Goal: Navigation & Orientation: Find specific page/section

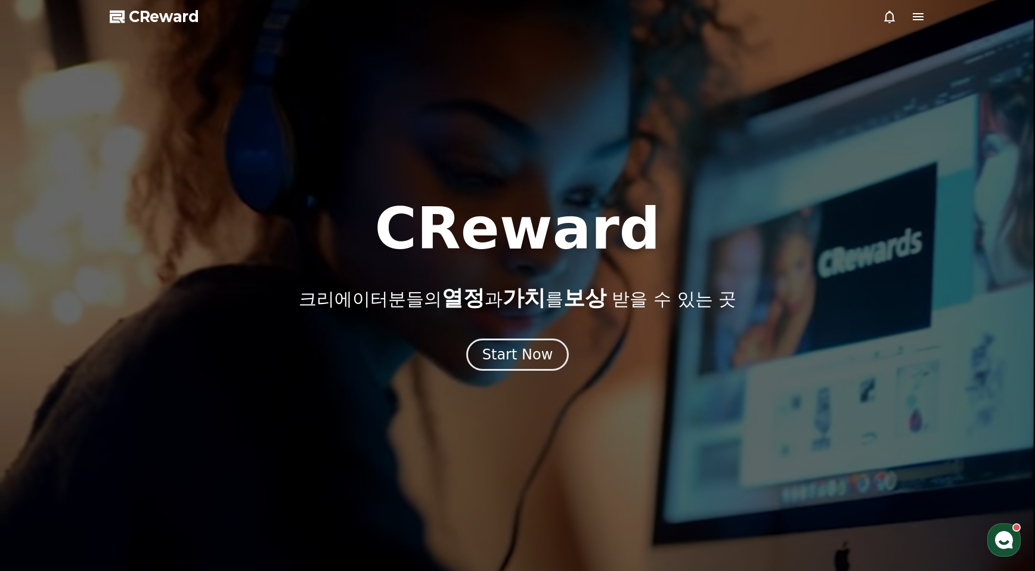
click at [910, 17] on div at bounding box center [903, 17] width 43 height 14
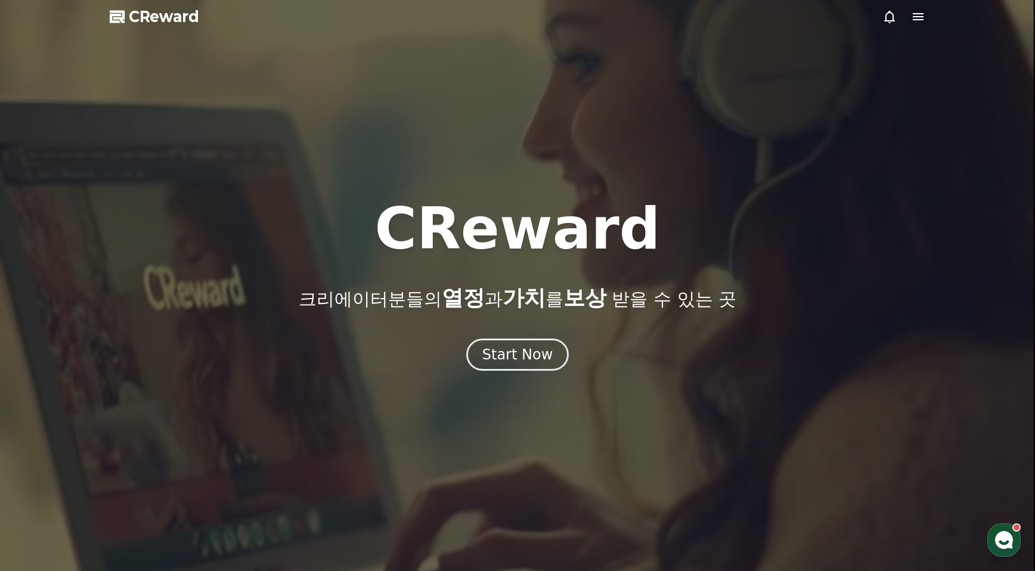
click at [917, 22] on icon at bounding box center [918, 17] width 14 height 14
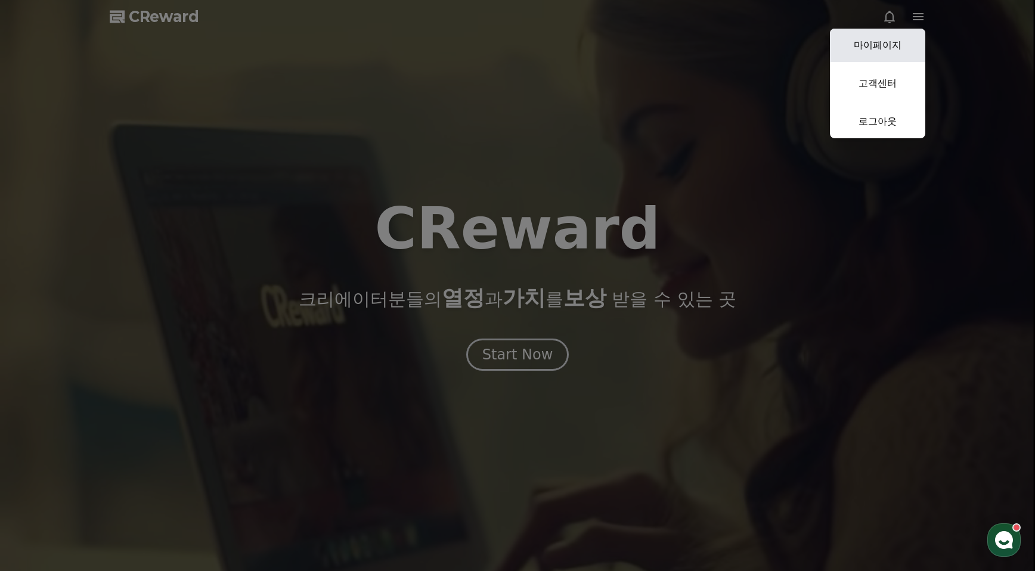
click at [892, 46] on link "마이페이지" at bounding box center [877, 45] width 95 height 33
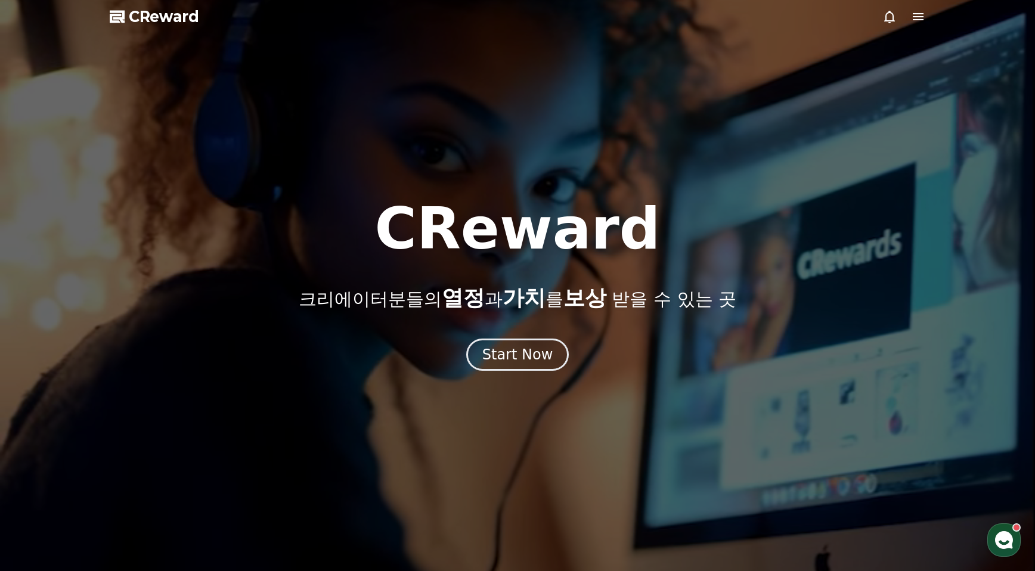
select select "**********"
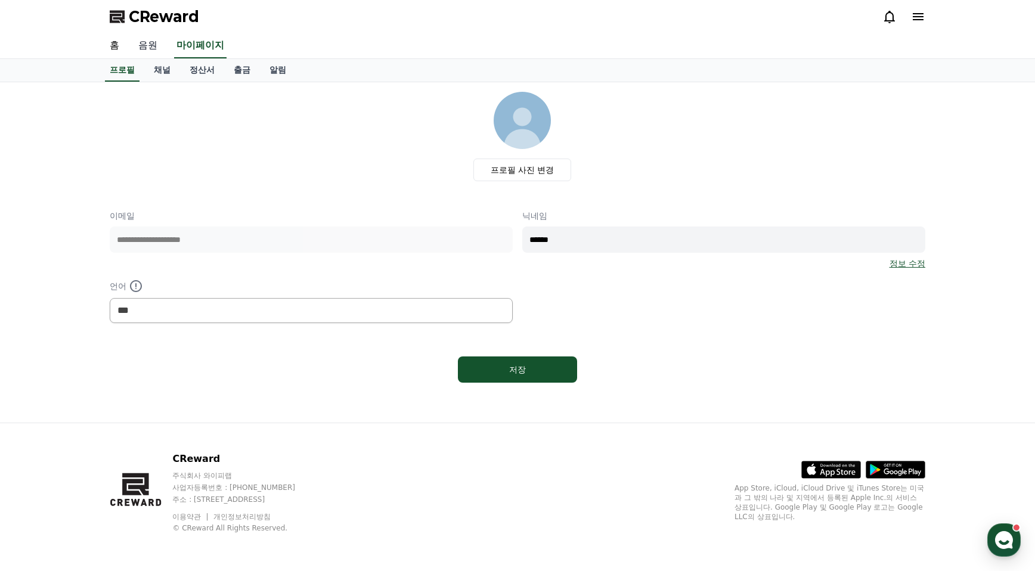
click at [144, 44] on link "음원" at bounding box center [148, 45] width 38 height 25
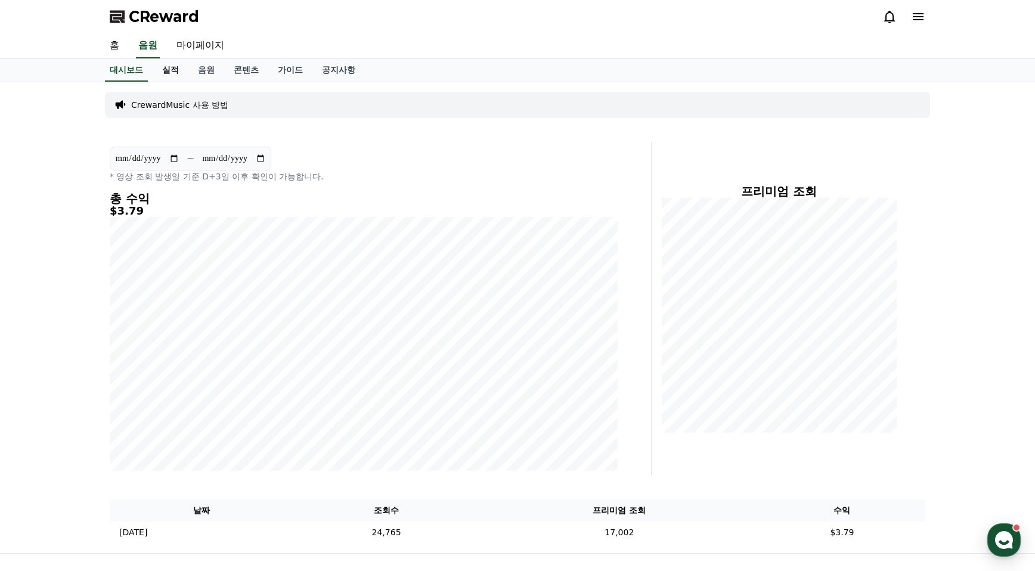
click at [173, 69] on link "실적" at bounding box center [171, 70] width 36 height 23
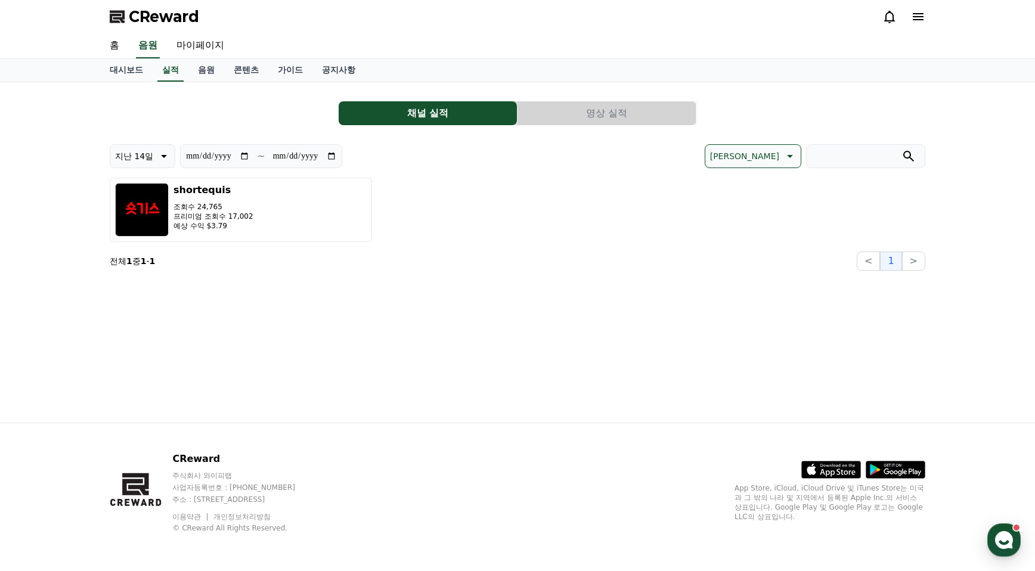
click at [628, 117] on button "영상 실적" at bounding box center [606, 113] width 178 height 24
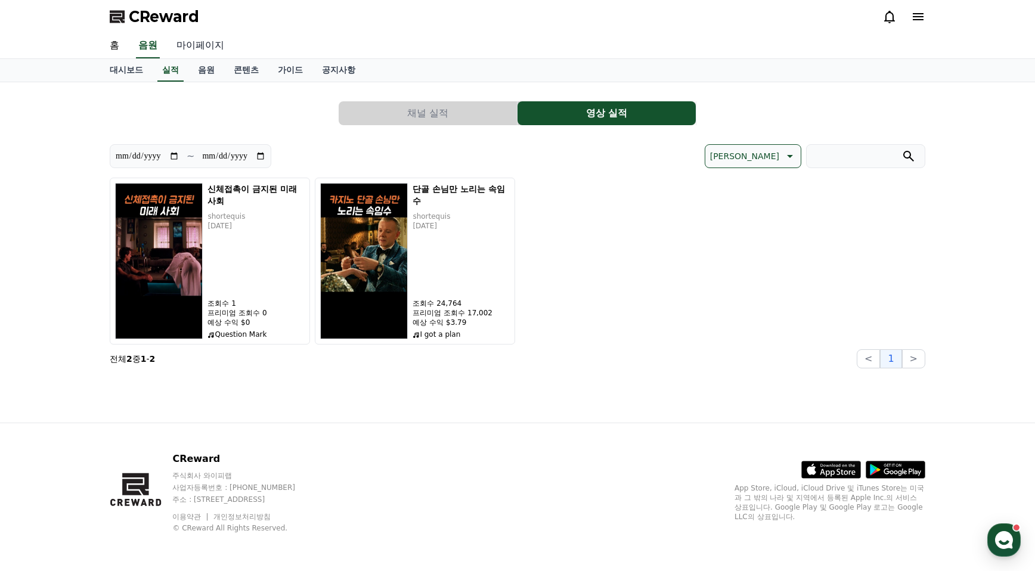
click at [192, 44] on link "마이페이지" at bounding box center [200, 45] width 67 height 25
select select "**********"
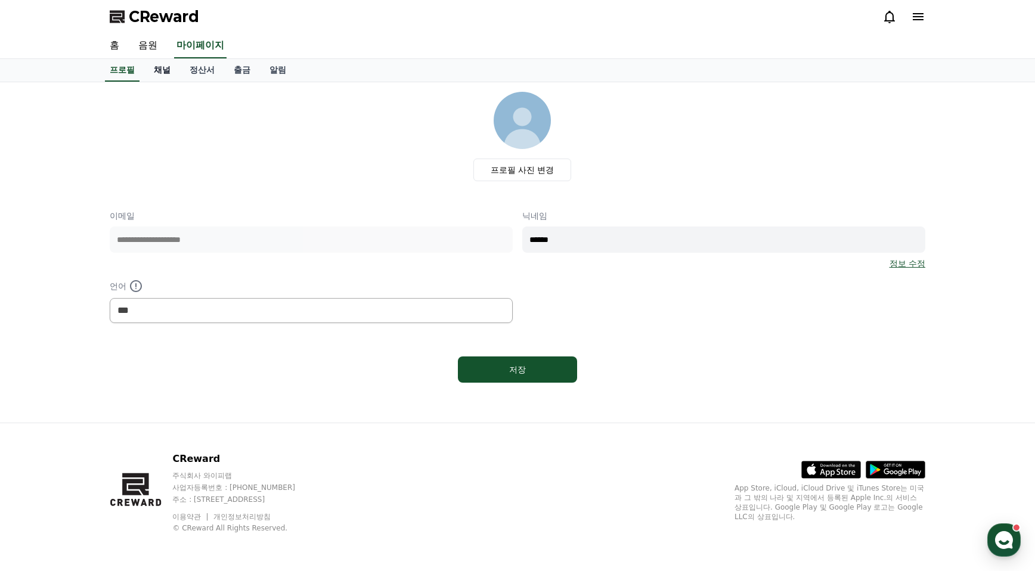
click at [157, 71] on link "채널" at bounding box center [162, 70] width 36 height 23
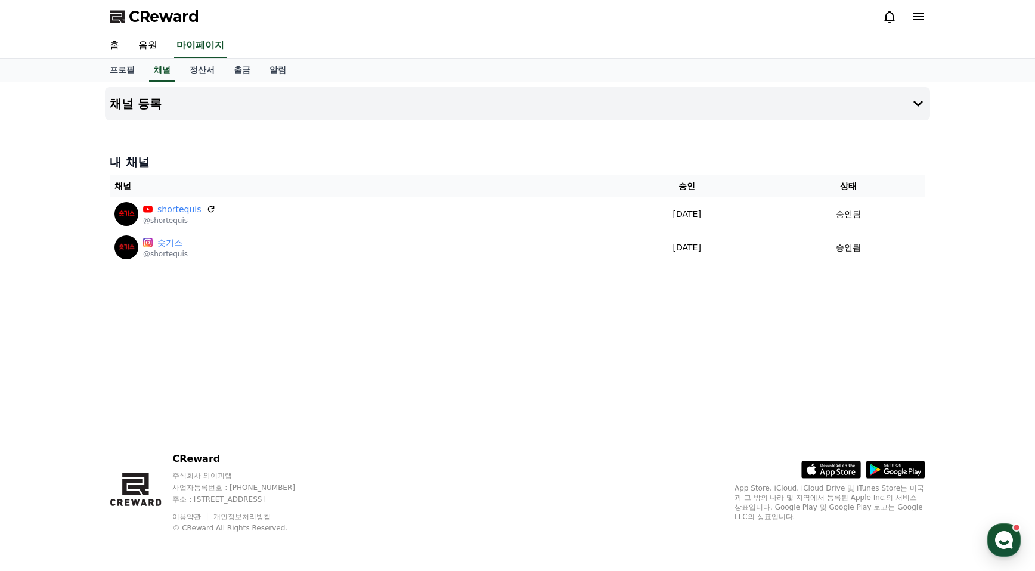
click at [66, 151] on div "채널 등록 내 채널 채널 승인 상태 shortequis @shortequis [DATE] 01-13 승인됨 숏기스 @shortequis [DA…" at bounding box center [517, 252] width 1035 height 340
